Goal: Task Accomplishment & Management: Manage account settings

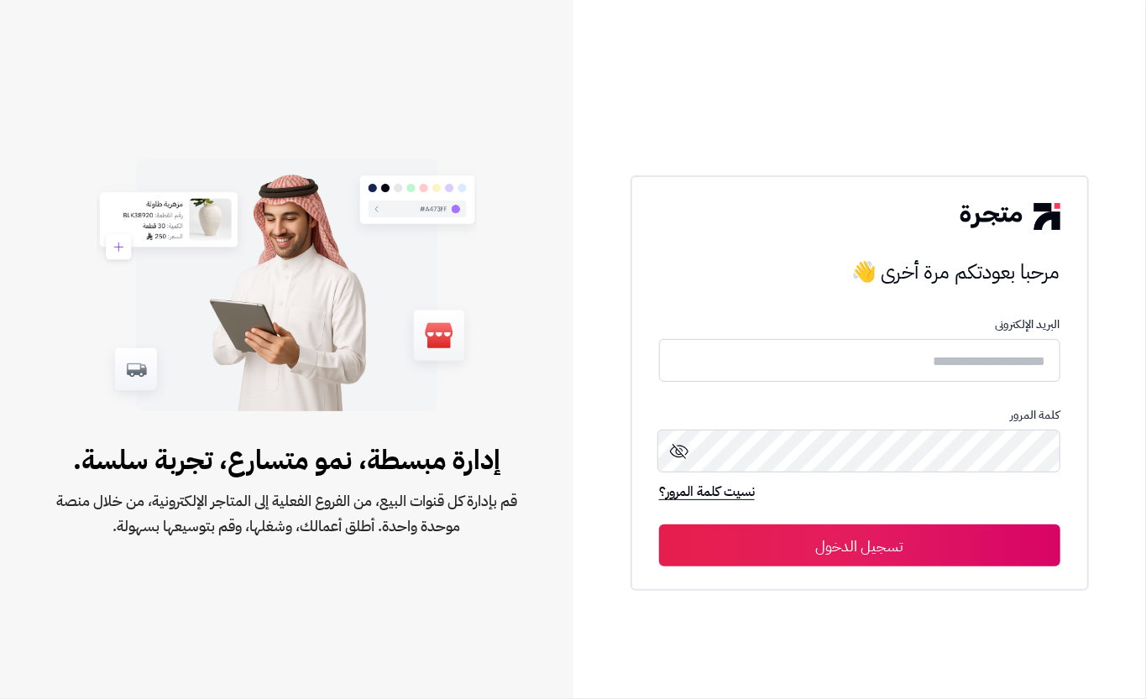
click at [839, 334] on form "البريد الإلكترونى كلمة المرور نسيت كلمة المرور؟ تسجيل الدخول" at bounding box center [859, 442] width 401 height 248
click at [816, 363] on input "text" at bounding box center [859, 360] width 401 height 44
type input "****"
click at [844, 534] on button "تسجيل الدخول" at bounding box center [859, 546] width 401 height 42
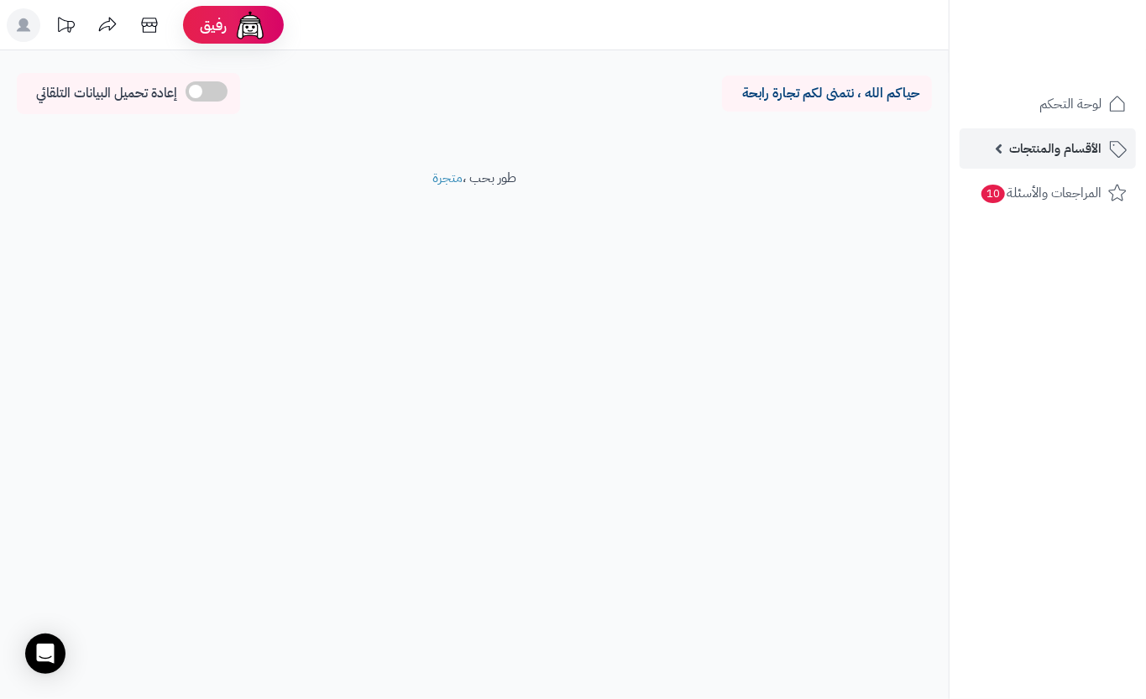
click at [998, 149] on link "الأقسام والمنتجات" at bounding box center [1048, 148] width 176 height 40
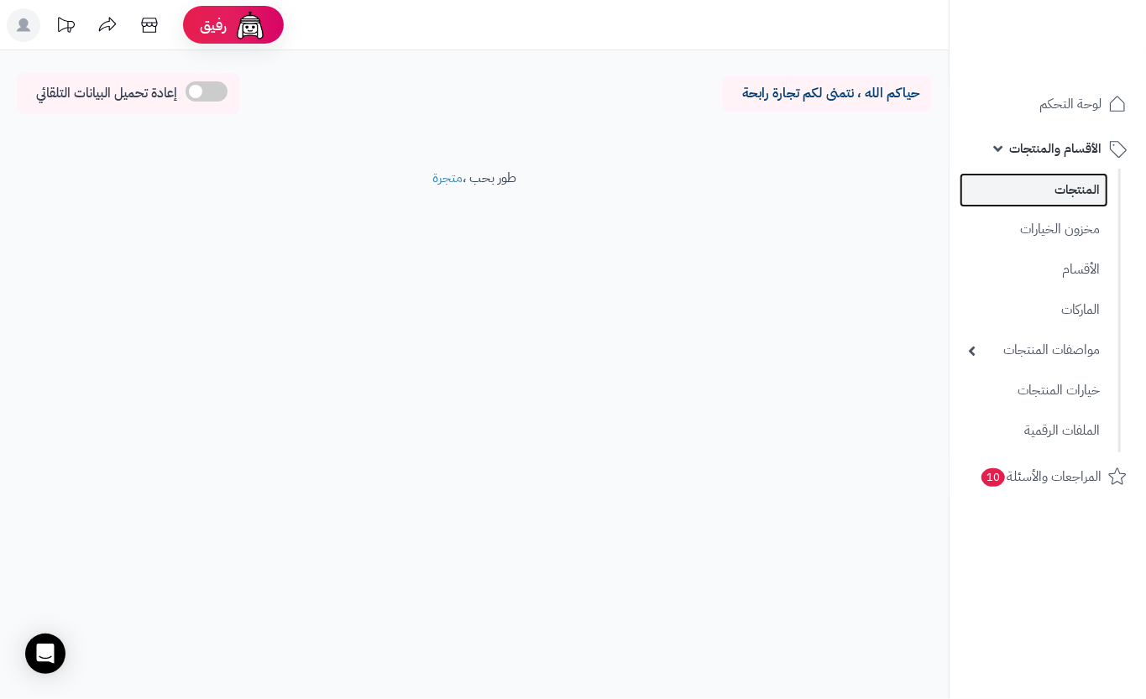
click at [1012, 182] on link "المنتجات" at bounding box center [1034, 190] width 149 height 34
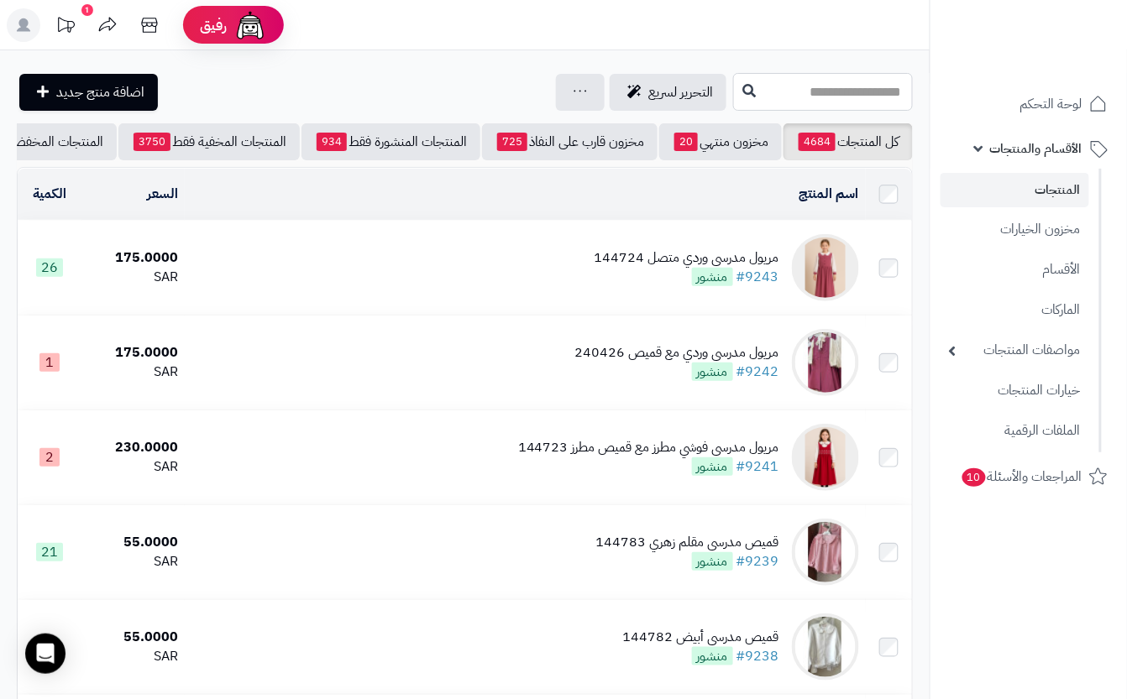
click at [733, 82] on input "text" at bounding box center [823, 92] width 180 height 38
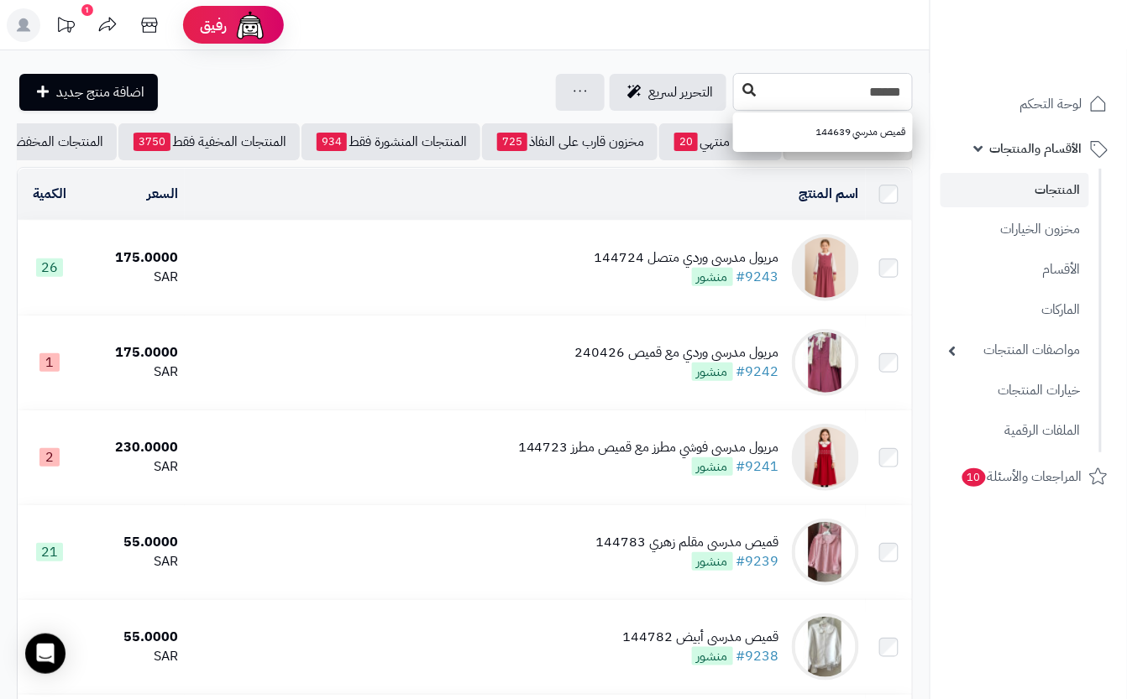
type input "******"
click at [742, 87] on icon at bounding box center [748, 89] width 13 height 13
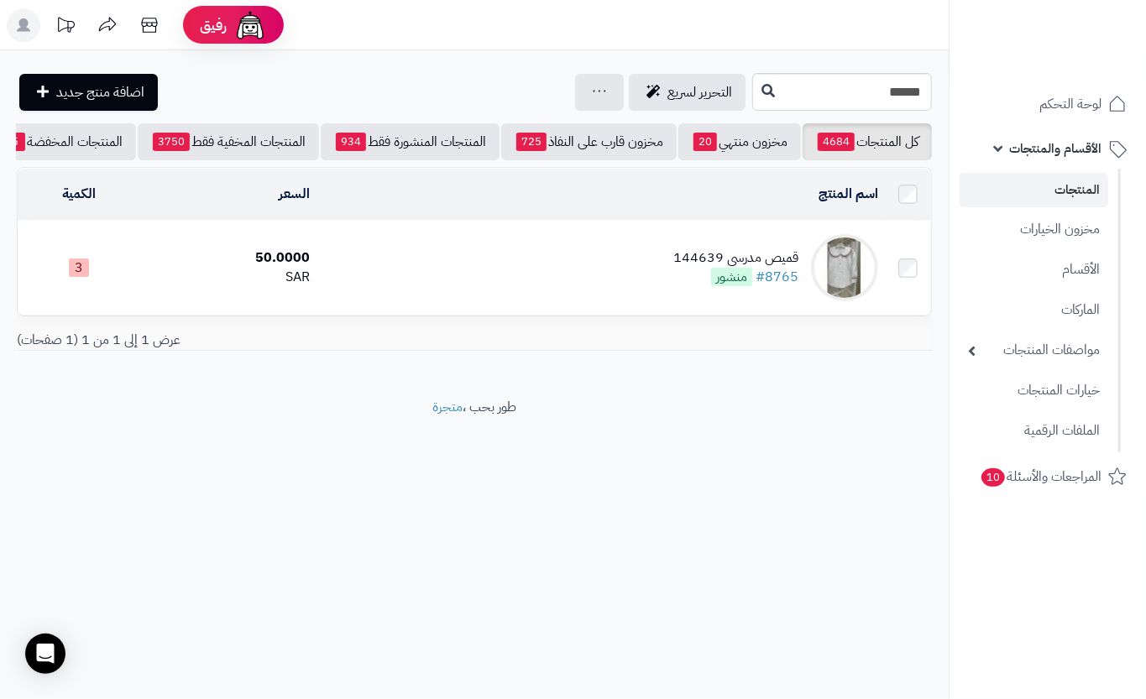
click at [532, 286] on td "قميص مدرسي 144639 #8765 منشور" at bounding box center [599, 268] width 567 height 94
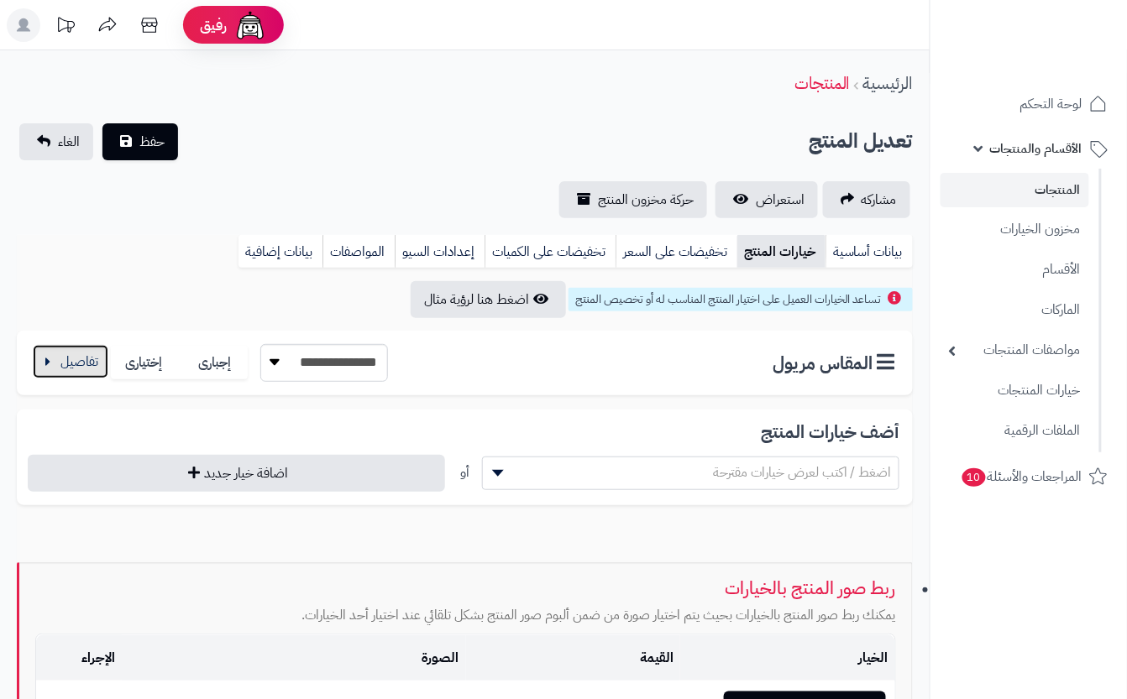
click at [87, 359] on button "button" at bounding box center [71, 362] width 76 height 34
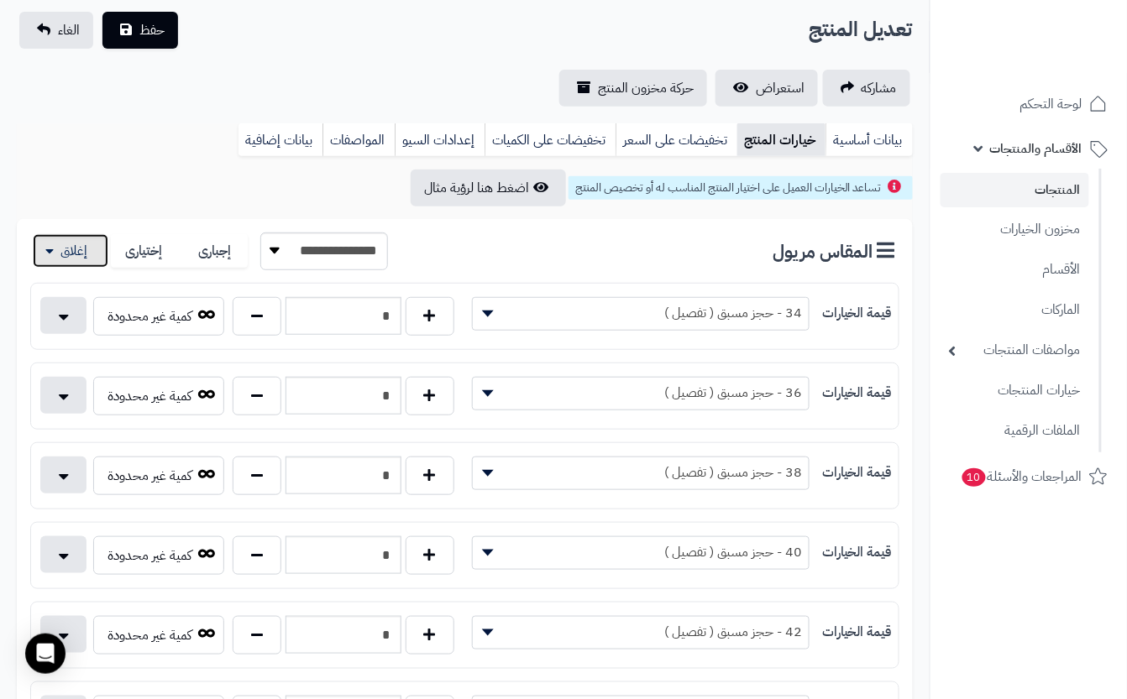
scroll to position [783, 0]
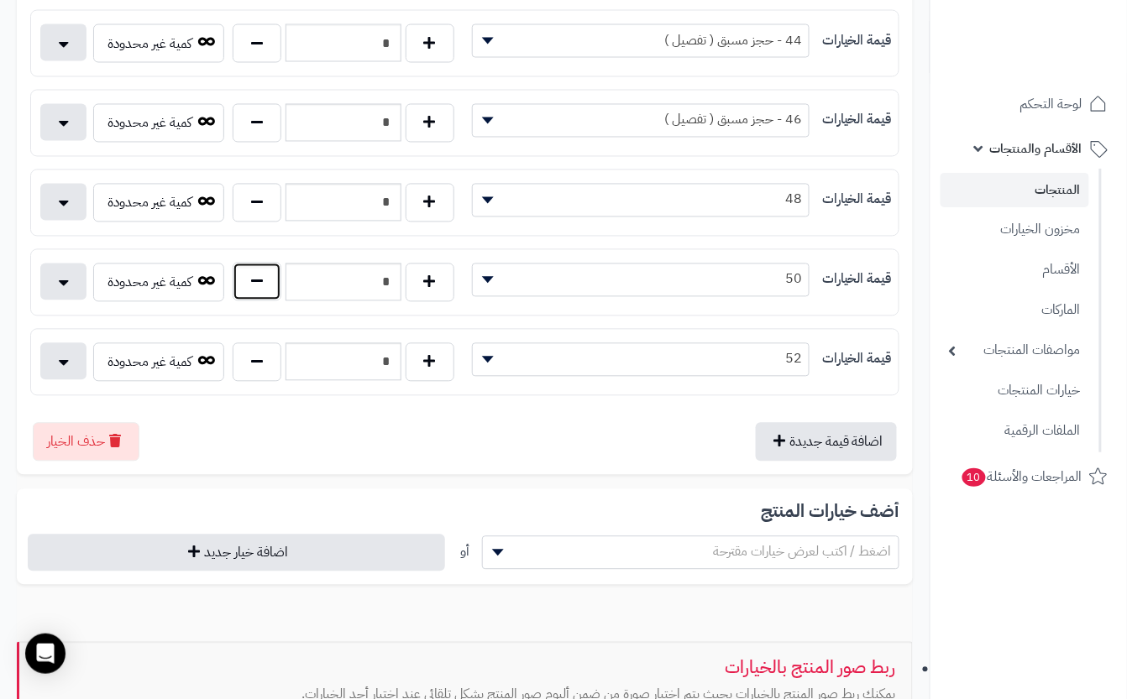
click at [254, 294] on button "button" at bounding box center [257, 282] width 49 height 39
type input "*"
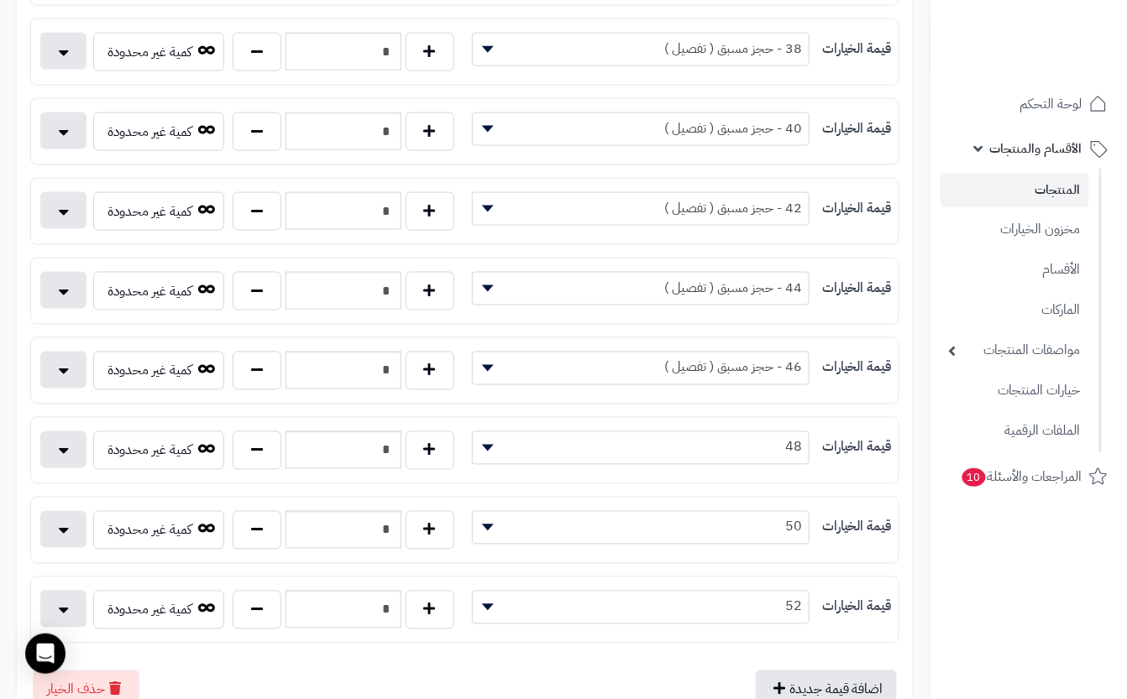
scroll to position [0, 0]
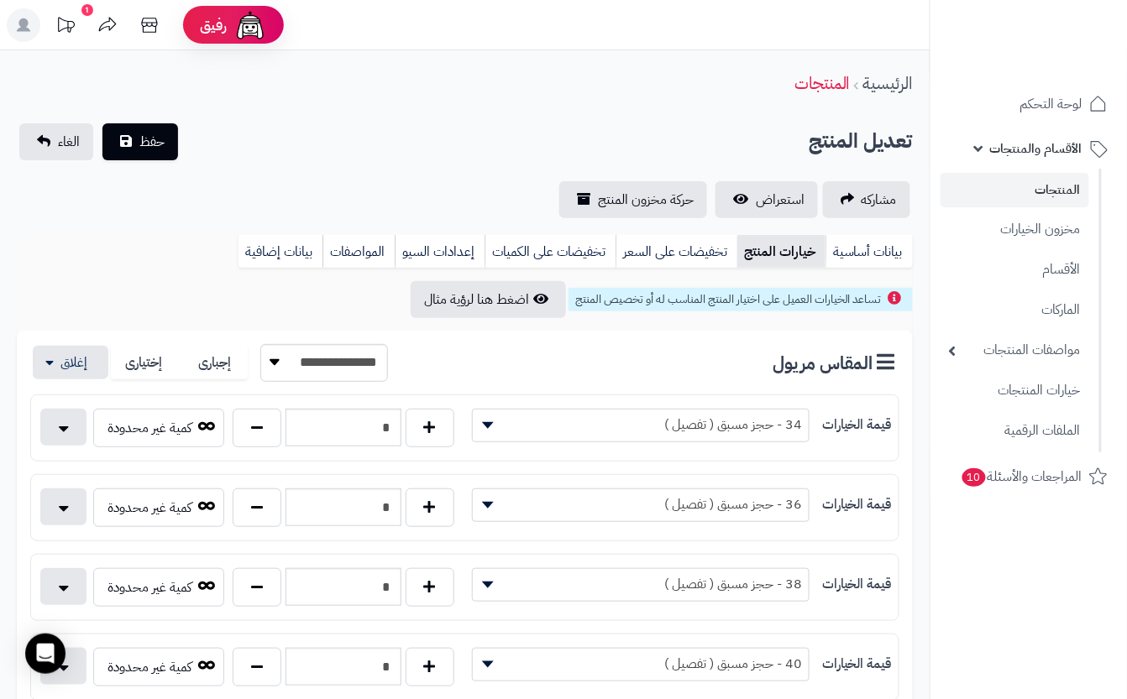
click div "**********"
click button "حفظ"
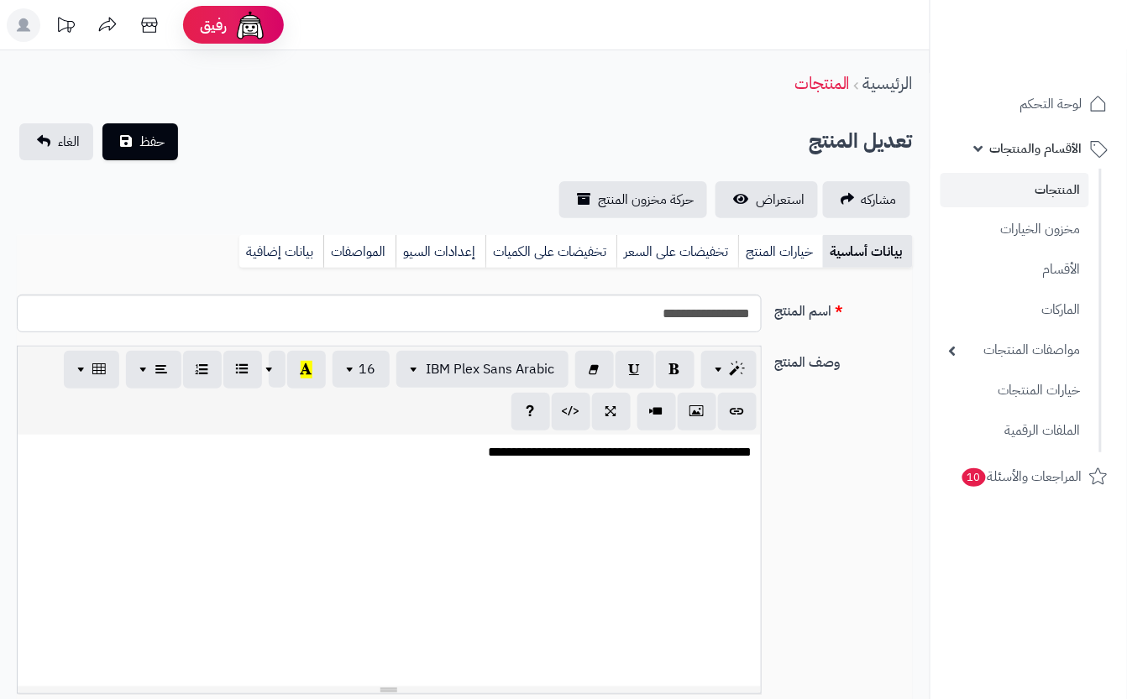
scroll to position [0, 18]
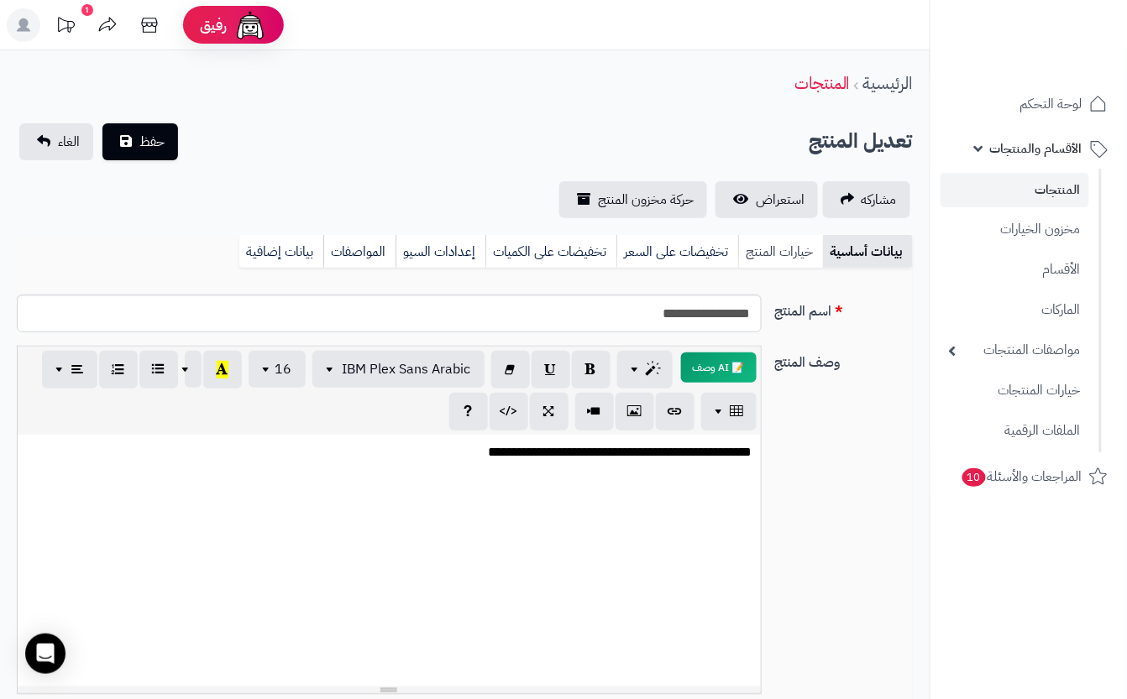
click at [782, 260] on link "خيارات المنتج" at bounding box center [780, 252] width 85 height 34
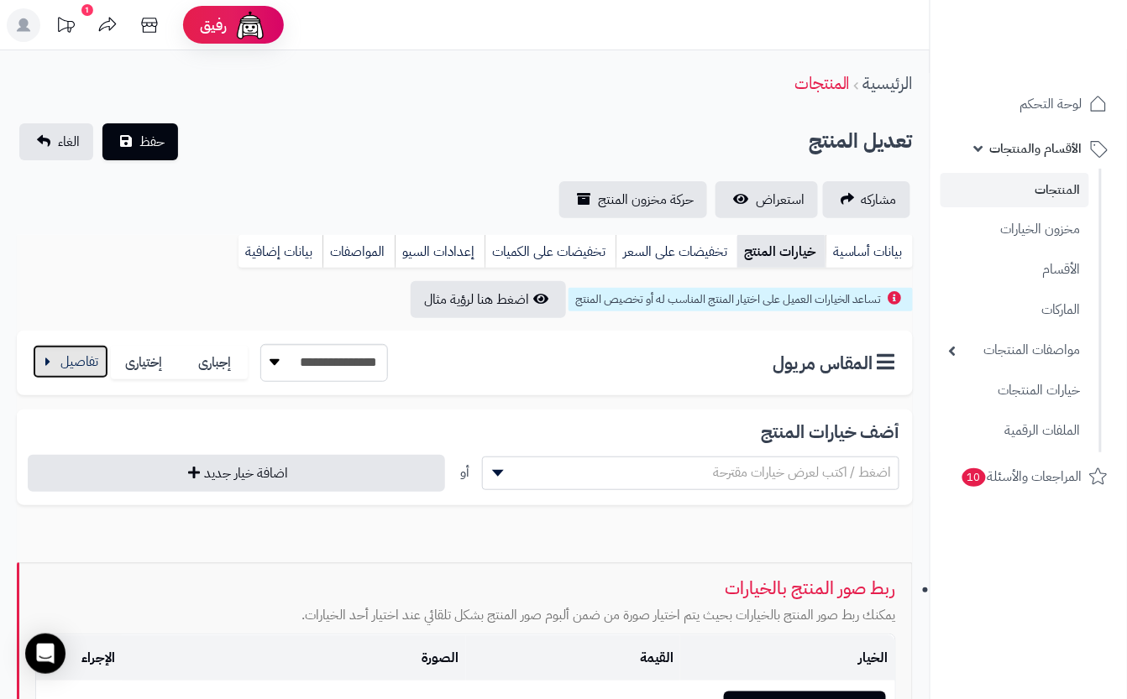
click at [102, 363] on button "button" at bounding box center [71, 362] width 76 height 34
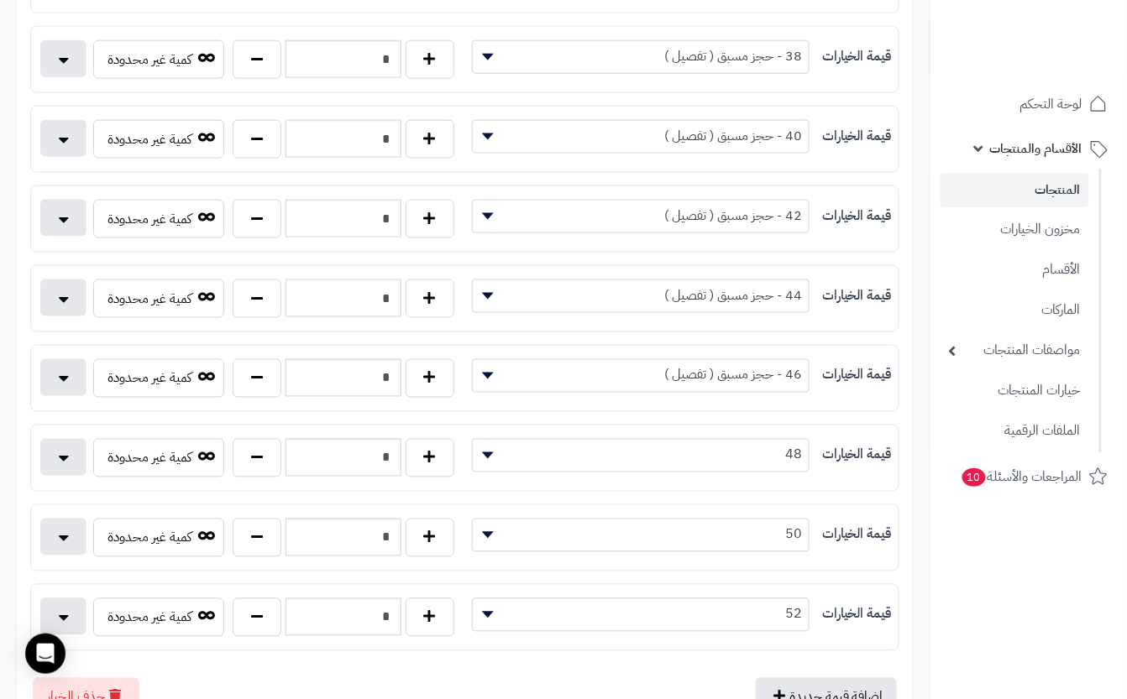
scroll to position [559, 0]
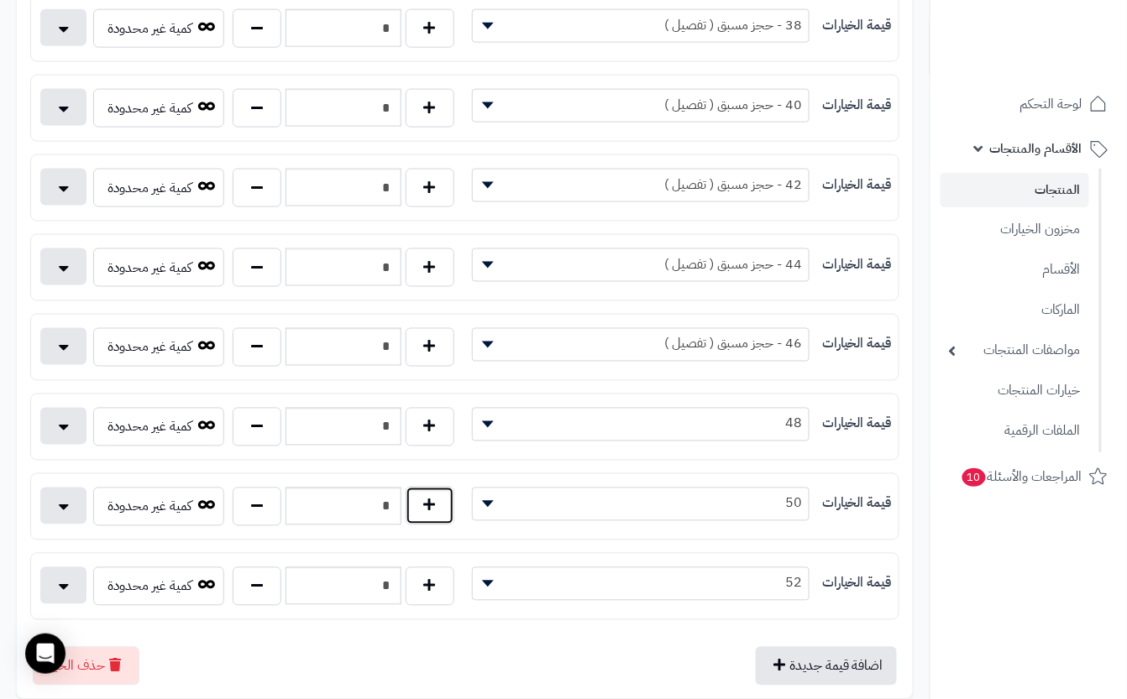
click at [424, 509] on button "button" at bounding box center [429, 506] width 49 height 39
type input "*"
click at [259, 599] on button "button" at bounding box center [257, 586] width 49 height 39
type input "*"
click at [635, 595] on span "52" at bounding box center [641, 583] width 337 height 25
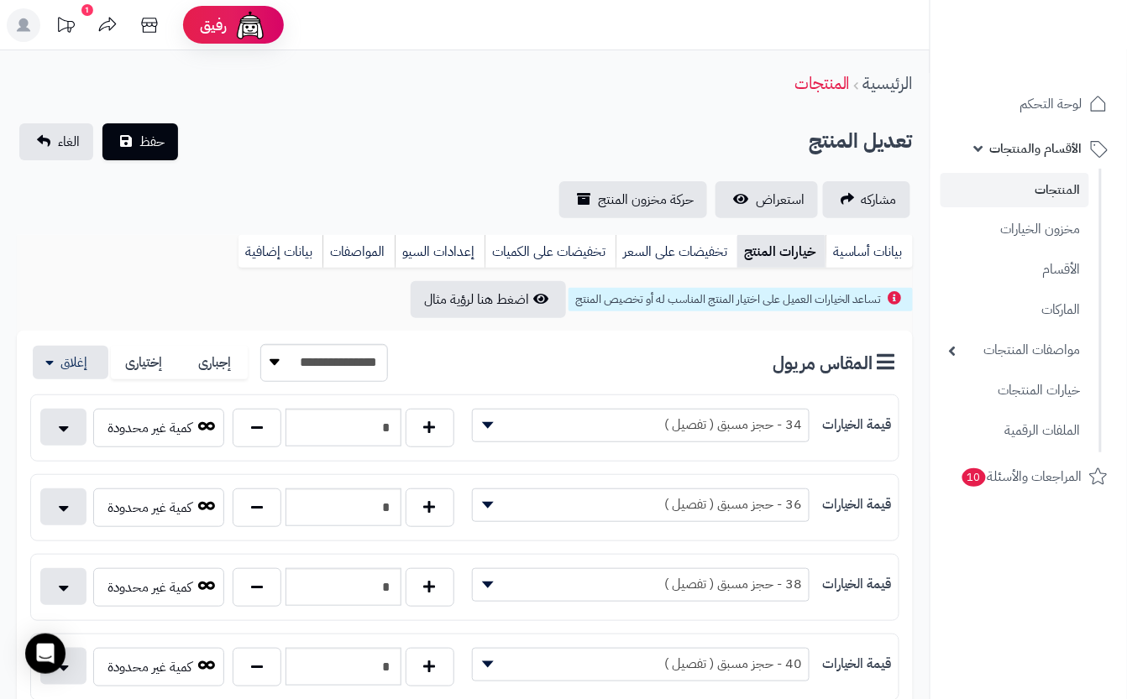
scroll to position [803, 0]
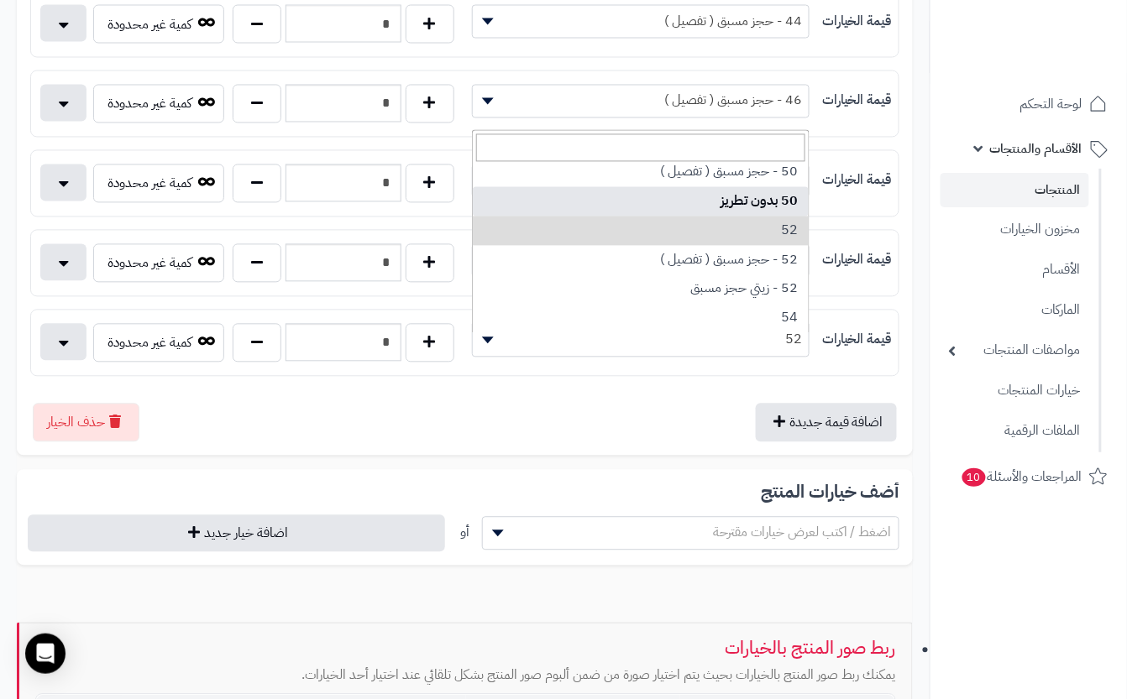
click at [438, 97] on div "**********" at bounding box center [464, 65] width 929 height 1634
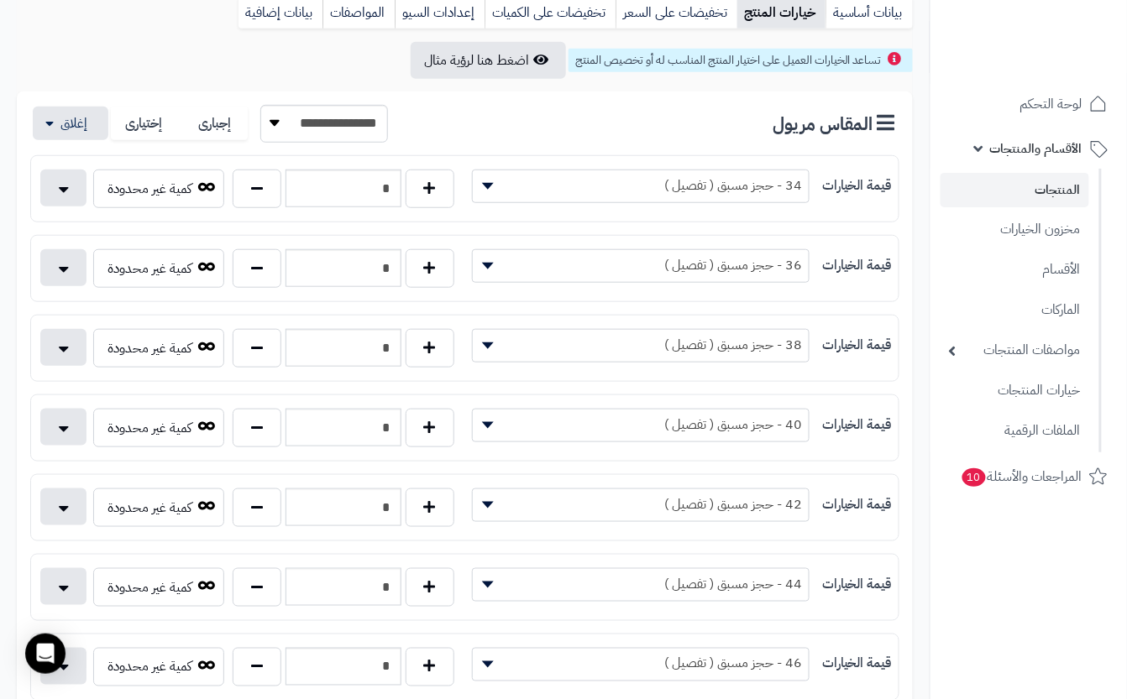
scroll to position [0, 0]
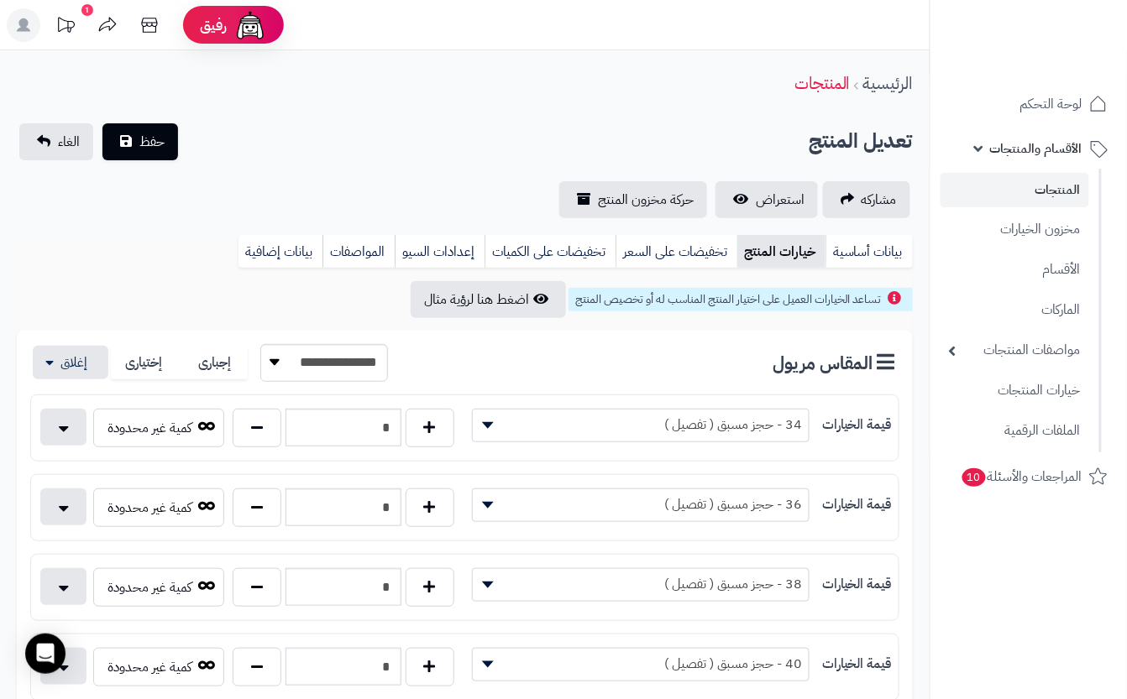
click at [390, 160] on div "**********" at bounding box center [464, 170] width 929 height 95
click at [154, 142] on span "حفظ" at bounding box center [151, 141] width 25 height 20
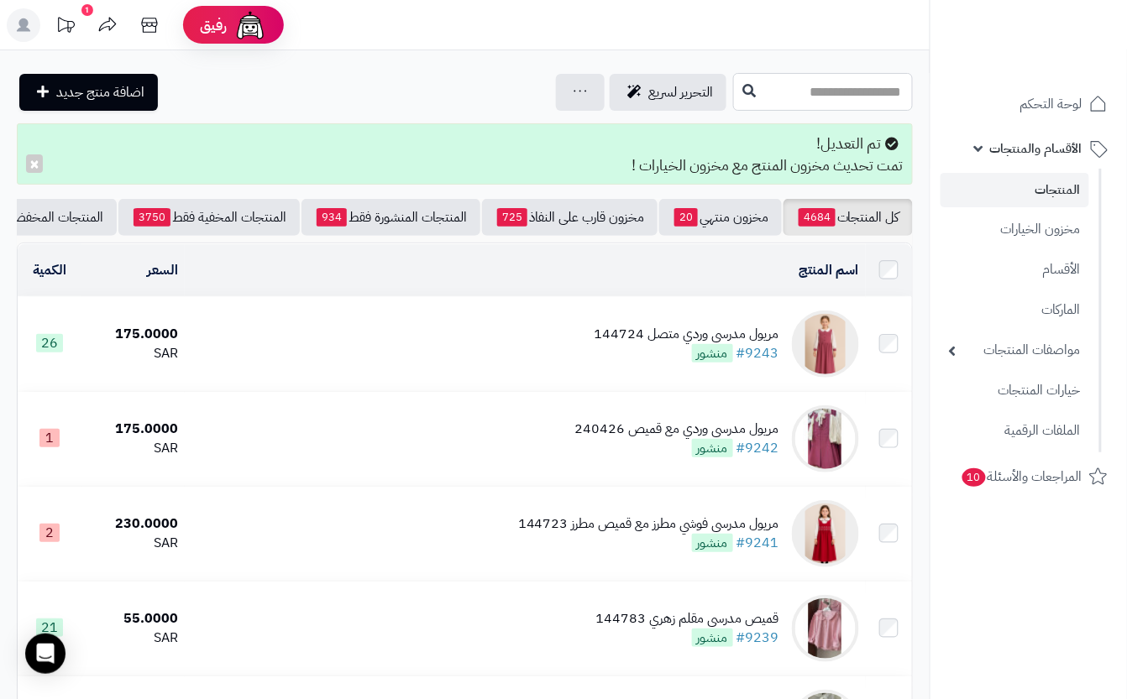
click at [770, 105] on input "text" at bounding box center [823, 92] width 180 height 38
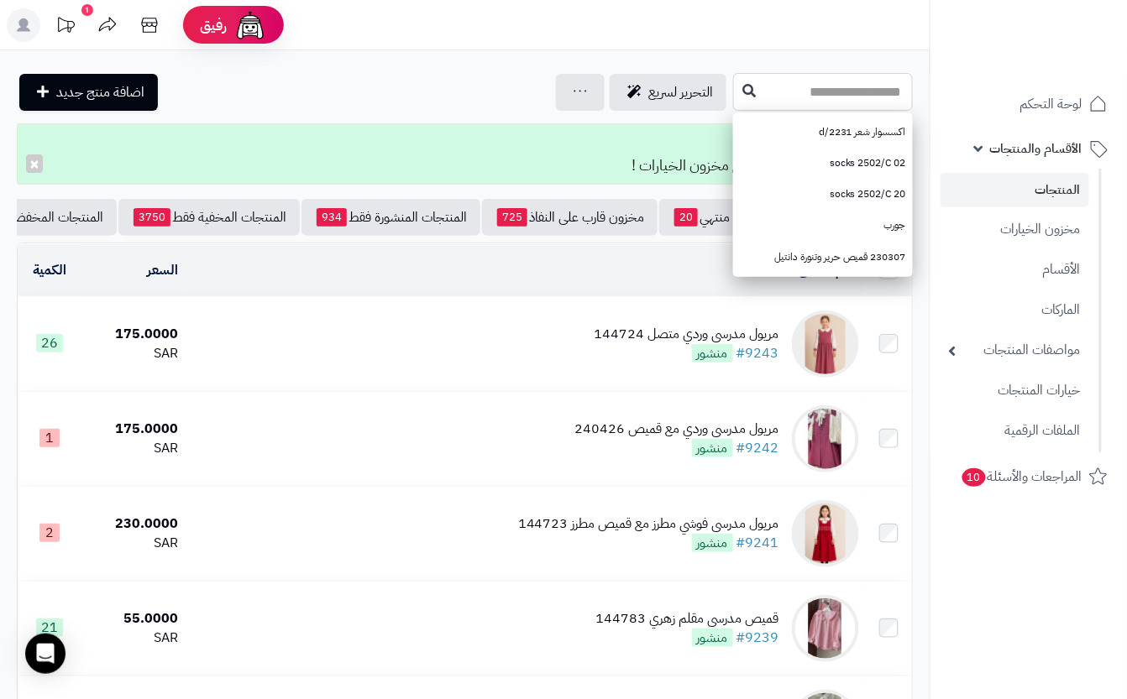
drag, startPoint x: 813, startPoint y: 97, endPoint x: 780, endPoint y: 54, distance: 54.6
click at [814, 97] on input "text" at bounding box center [823, 92] width 180 height 38
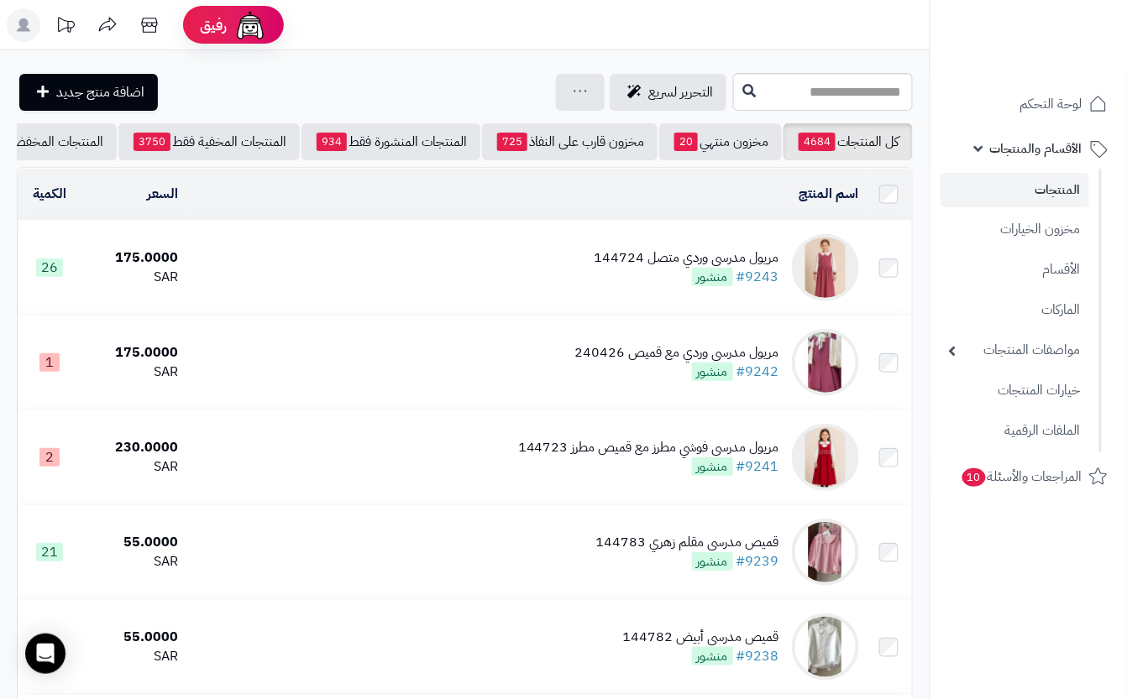
click at [559, 296] on td "مريول مدرسي وردي متصل 144724 #9243 منشور" at bounding box center [525, 268] width 681 height 94
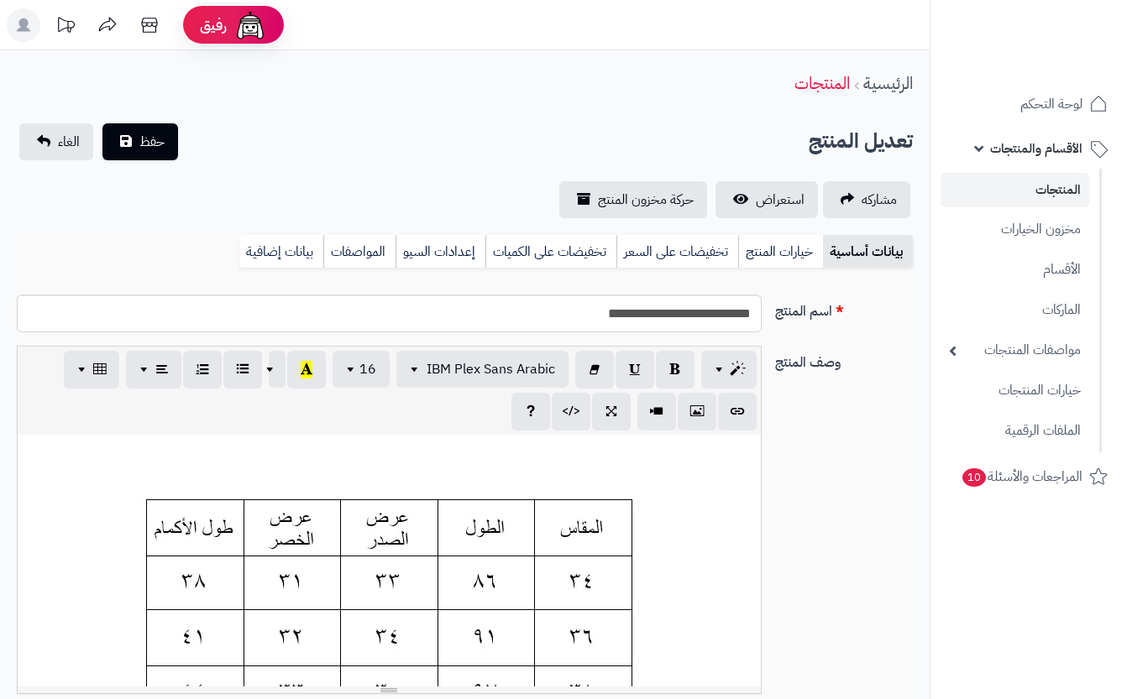
click at [797, 254] on link "خيارات المنتج" at bounding box center [780, 252] width 85 height 34
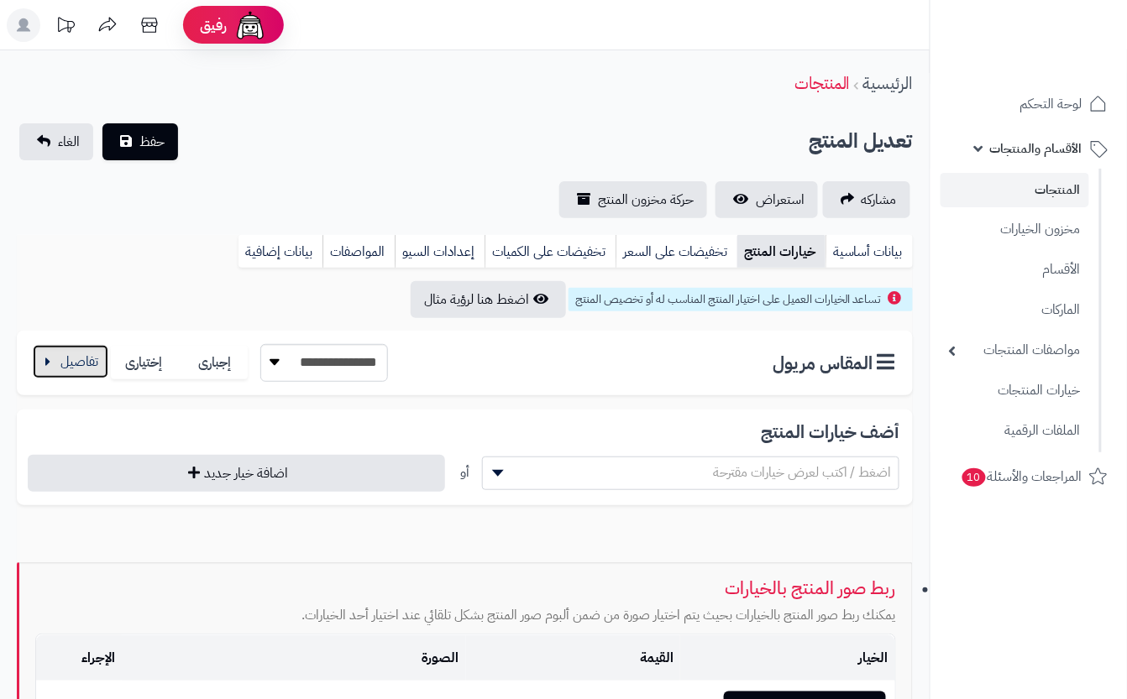
click at [41, 378] on button "button" at bounding box center [71, 362] width 76 height 34
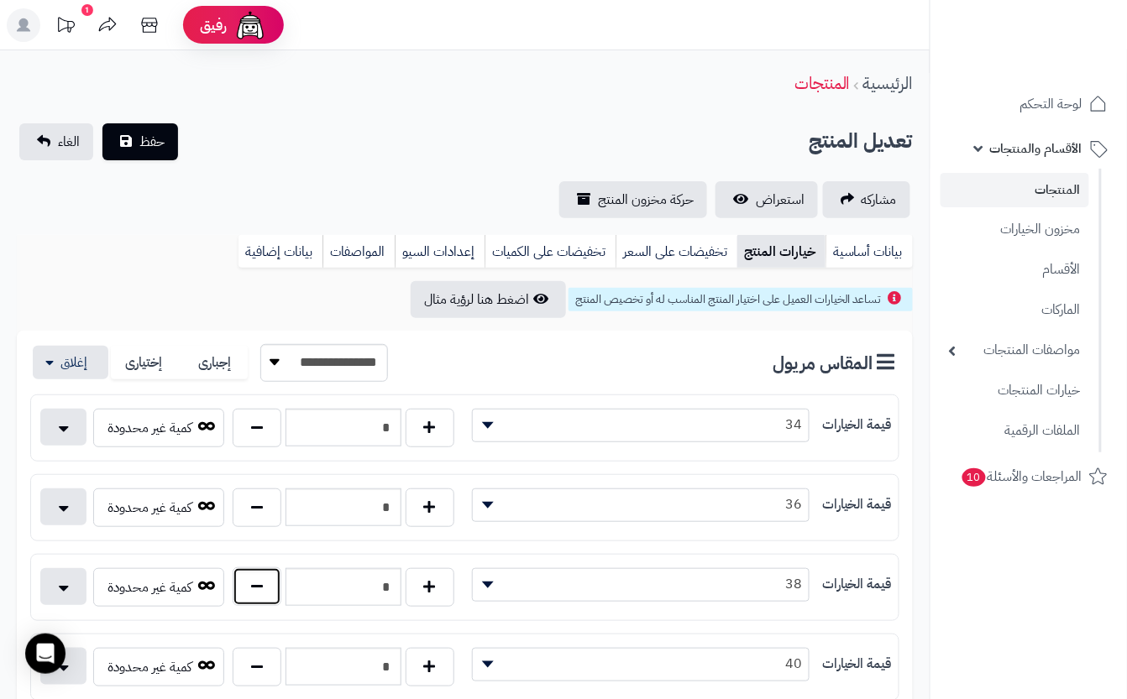
click at [260, 588] on button "button" at bounding box center [257, 586] width 49 height 39
type input "*"
click at [259, 81] on div "الرئيسية المنتجات" at bounding box center [464, 83] width 929 height 46
click at [156, 144] on span "حفظ" at bounding box center [151, 141] width 25 height 20
